Goal: Task Accomplishment & Management: Use online tool/utility

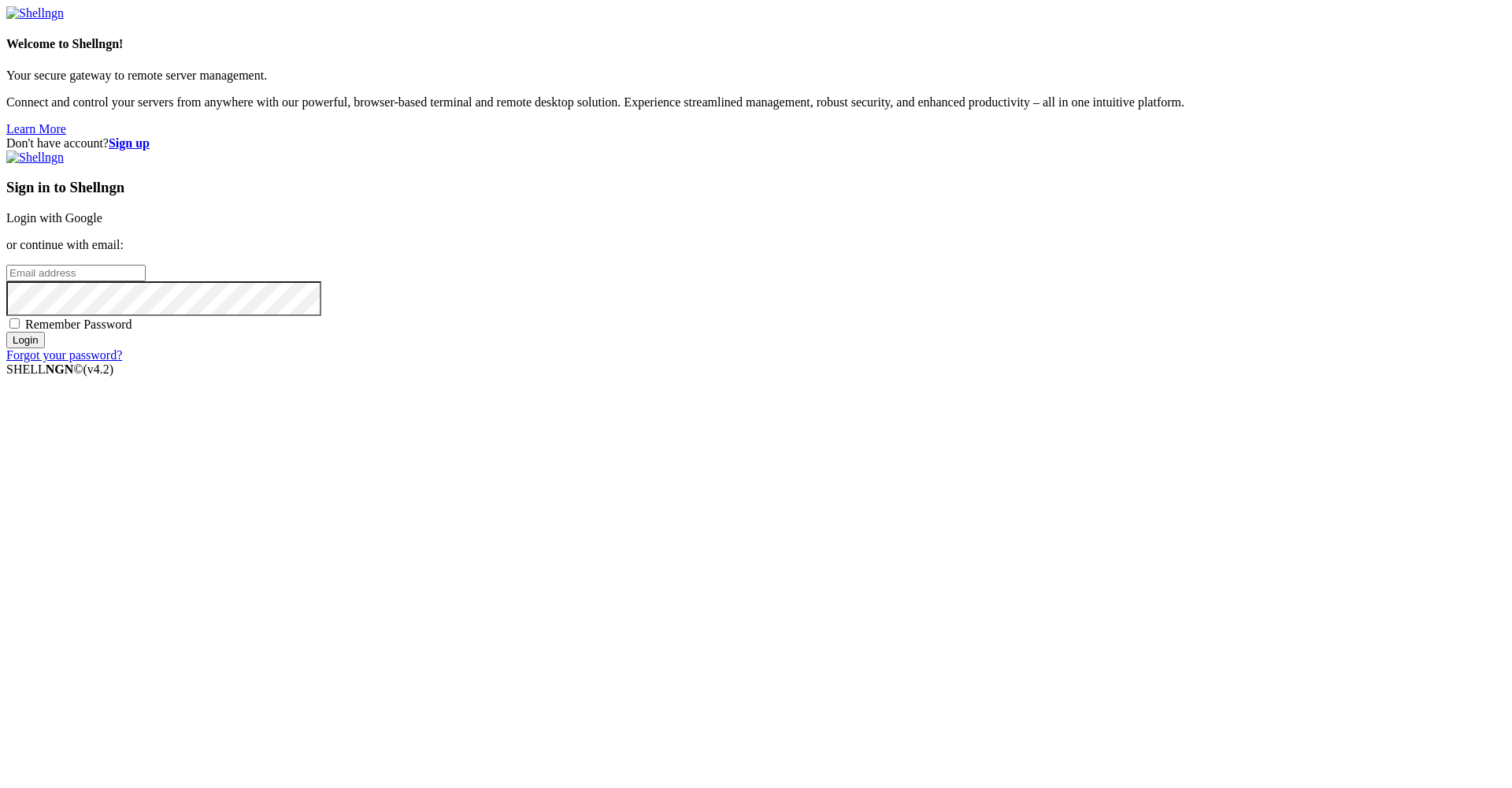
click at [103, 225] on link "Login with Google" at bounding box center [54, 217] width 96 height 14
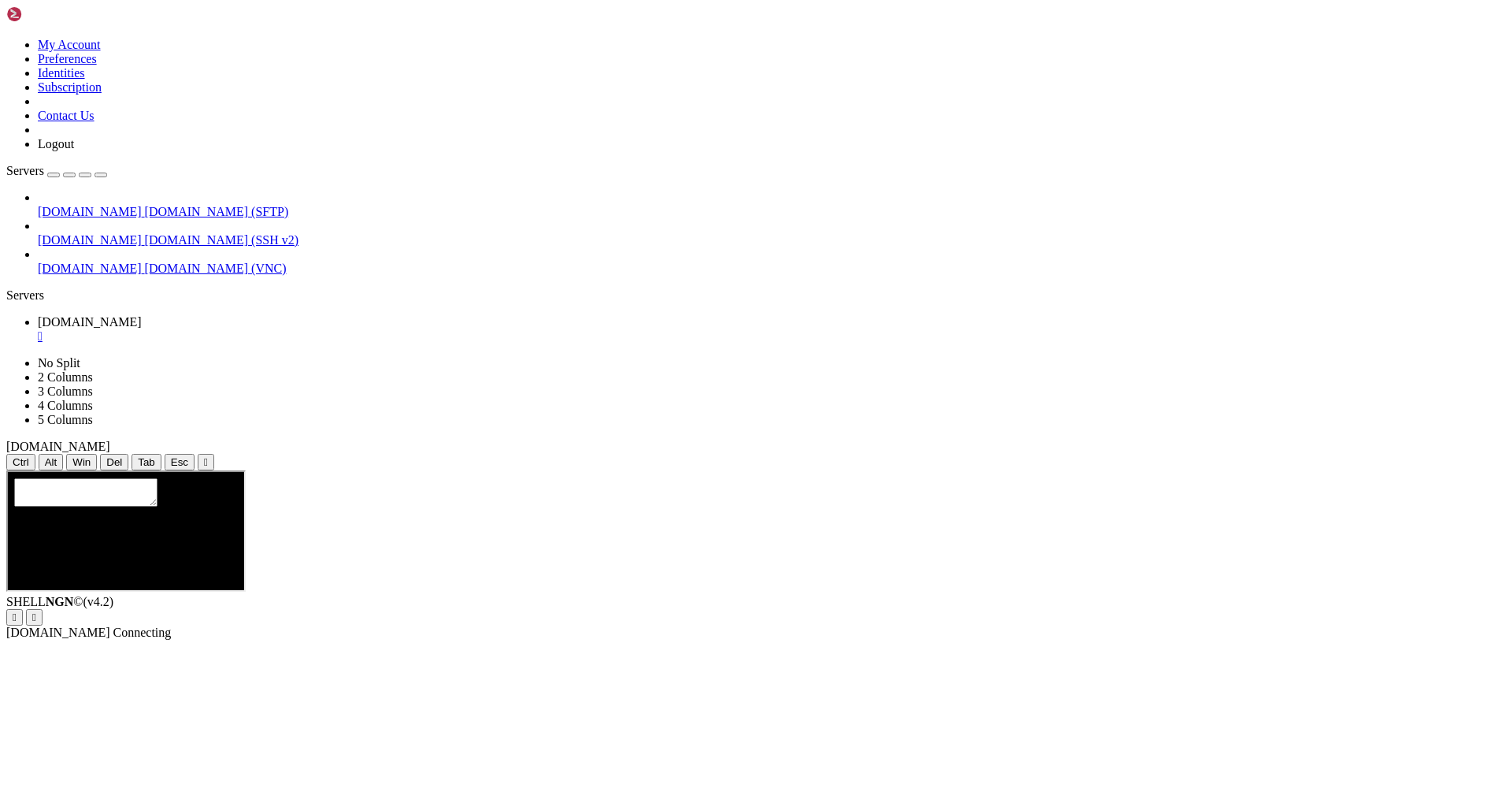
click at [299, 329] on div "" at bounding box center [771, 336] width 1468 height 14
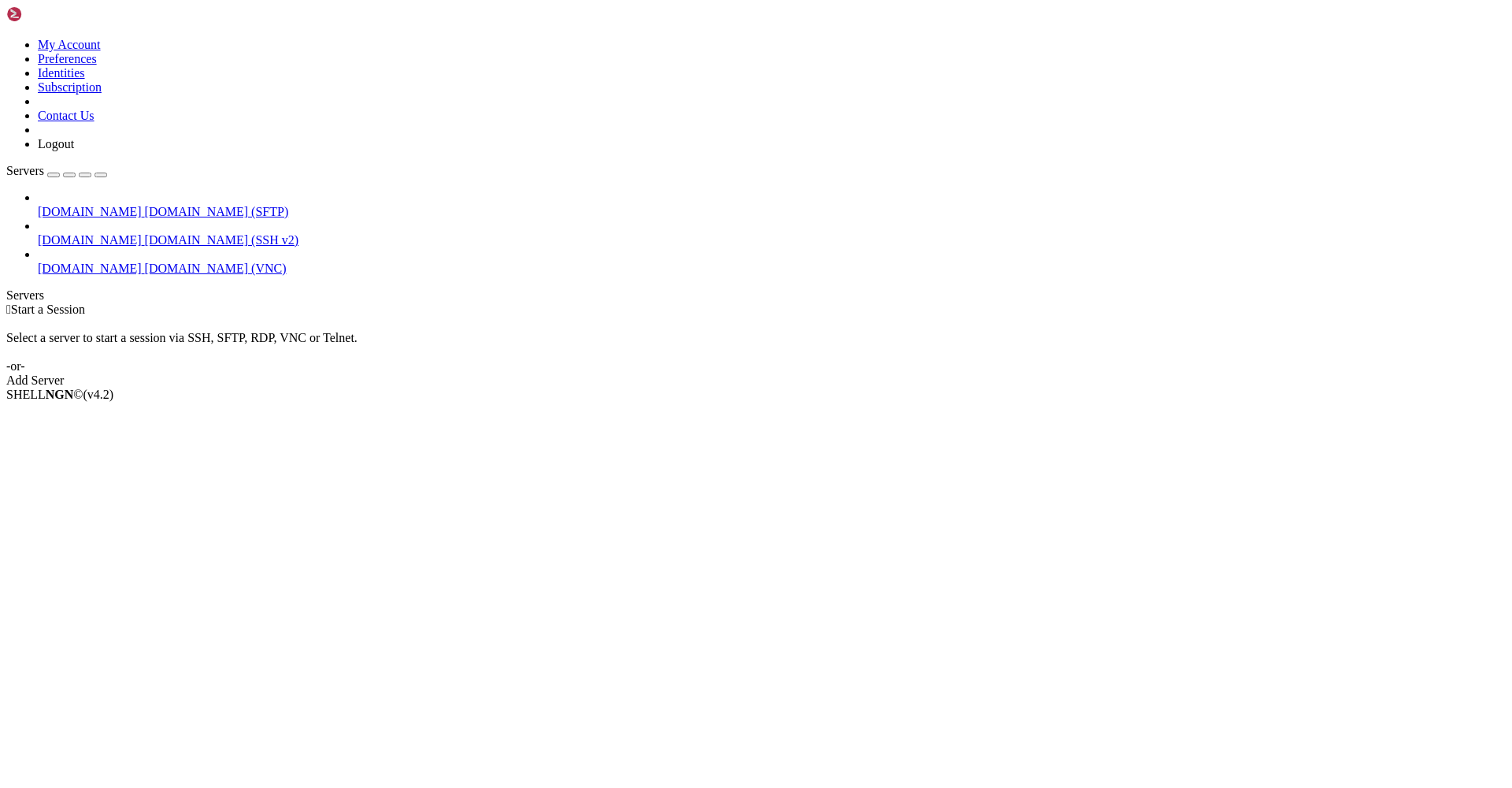
click at [80, 261] on span "[DOMAIN_NAME]" at bounding box center [89, 268] width 104 height 14
click at [68, 233] on span "[DOMAIN_NAME]" at bounding box center [89, 239] width 104 height 14
click at [83, 261] on span "[DOMAIN_NAME]" at bounding box center [89, 268] width 104 height 14
